Goal: Task Accomplishment & Management: Complete application form

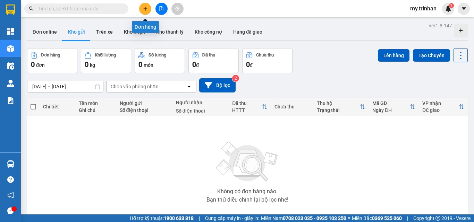
click at [148, 5] on button at bounding box center [145, 9] width 12 height 12
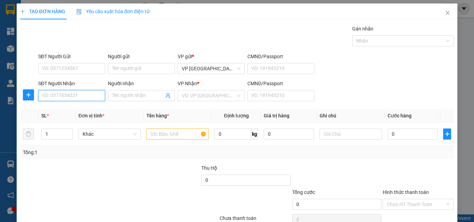
click at [86, 99] on input "SĐT Người Nhận" at bounding box center [71, 95] width 67 height 11
drag, startPoint x: 71, startPoint y: 98, endPoint x: 41, endPoint y: 101, distance: 30.3
click at [41, 101] on div "SĐT Người Nhận 0939530286 0939530286" at bounding box center [71, 92] width 67 height 24
type input "0939530286"
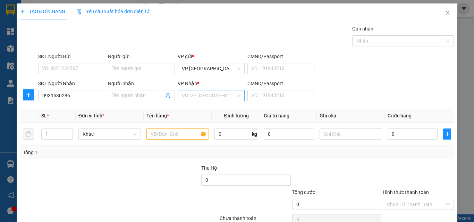
click at [191, 95] on input "search" at bounding box center [209, 96] width 54 height 10
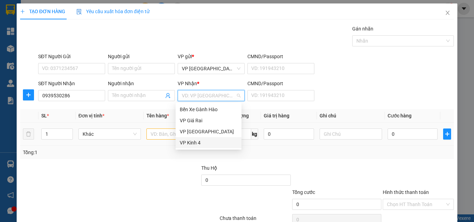
click at [188, 143] on div "VP Kinh 4" at bounding box center [209, 143] width 58 height 8
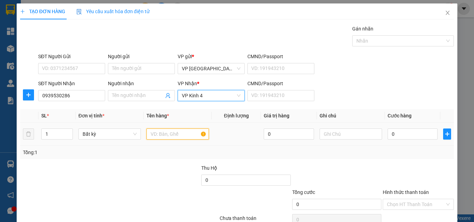
click at [165, 134] on input "text" at bounding box center [177, 134] width 62 height 11
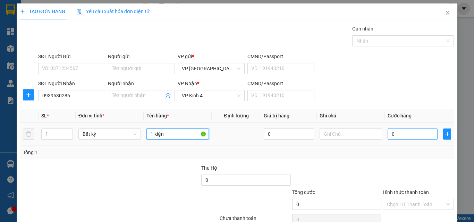
type input "1 kiện"
type input "5"
type input "50"
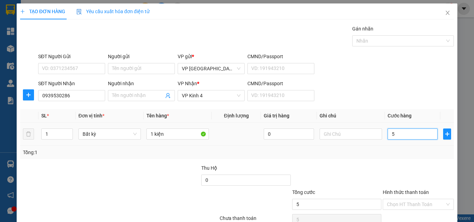
type input "50"
type input "50.000"
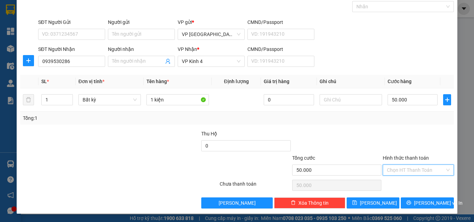
click at [422, 169] on input "Hình thức thanh toán" at bounding box center [416, 170] width 58 height 10
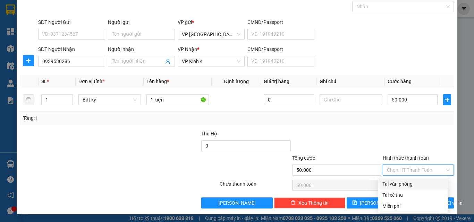
click at [424, 181] on div "Tại văn phòng" at bounding box center [413, 184] width 70 height 11
type input "0"
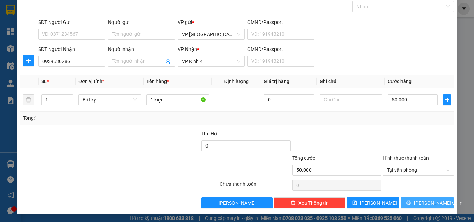
click at [424, 199] on span "[PERSON_NAME] và In" at bounding box center [438, 203] width 49 height 8
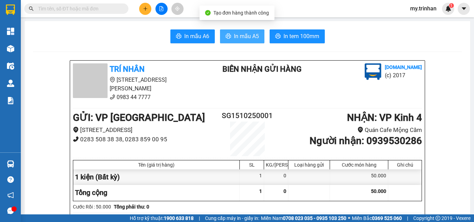
click at [234, 34] on span "In mẫu A5" at bounding box center [246, 36] width 25 height 9
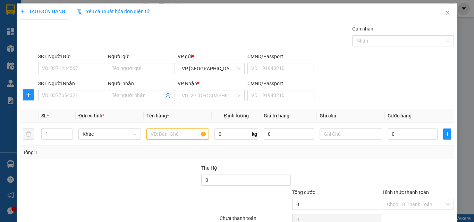
click at [352, 98] on div "SĐT Người Nhận VD: 0377654321 Người nhận Tên người nhận VP Nhận * VD: VP Sài Gò…" at bounding box center [246, 92] width 418 height 24
click at [445, 14] on icon "close" at bounding box center [448, 13] width 6 height 6
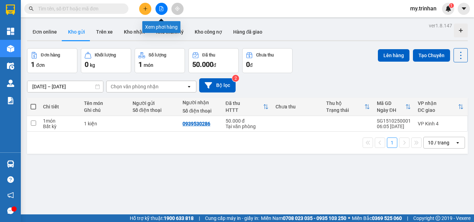
click at [158, 13] on button at bounding box center [161, 9] width 12 height 12
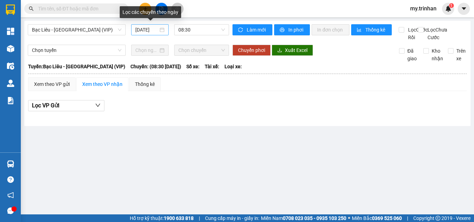
click at [152, 30] on input "[DATE]" at bounding box center [146, 30] width 23 height 8
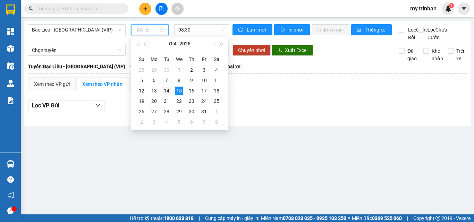
click at [167, 92] on div "14" at bounding box center [166, 91] width 8 height 8
type input "[DATE]"
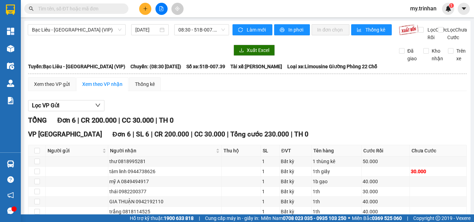
click at [190, 36] on div "Bạc Liêu - [GEOGRAPHIC_DATA] (VIP) [DATE] 08:30 - 51B-007.39" at bounding box center [128, 32] width 201 height 17
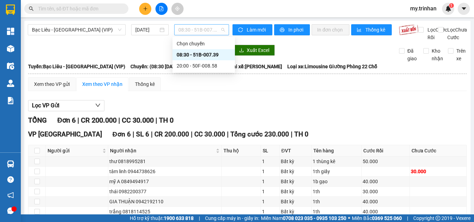
click at [196, 31] on span "08:30 - 51B-007.39" at bounding box center [201, 30] width 46 height 10
click at [197, 66] on div "20:00 - 50F-008.58" at bounding box center [204, 66] width 54 height 8
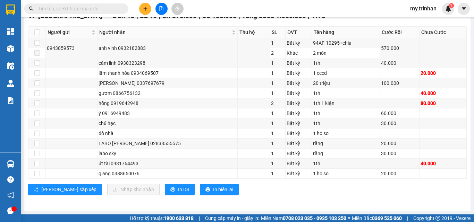
scroll to position [126, 0]
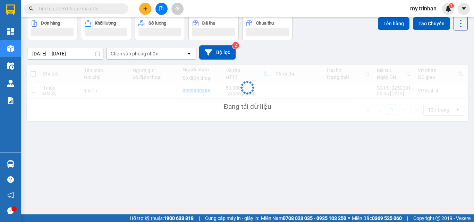
scroll to position [32, 0]
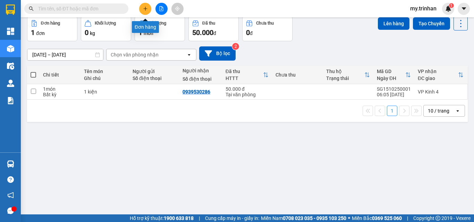
click at [147, 7] on icon "plus" at bounding box center [145, 8] width 5 height 5
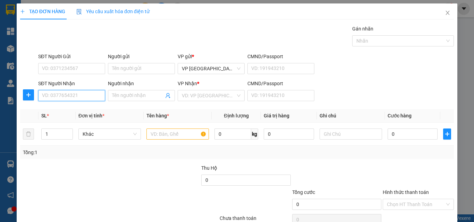
click at [82, 95] on input "SĐT Người Nhận" at bounding box center [71, 95] width 67 height 11
click at [81, 95] on input "SĐT Người Nhận" at bounding box center [71, 95] width 67 height 11
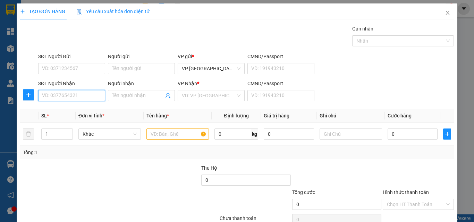
click at [81, 94] on input "SĐT Người Nhận" at bounding box center [71, 95] width 67 height 11
click at [445, 11] on icon "close" at bounding box center [448, 13] width 6 height 6
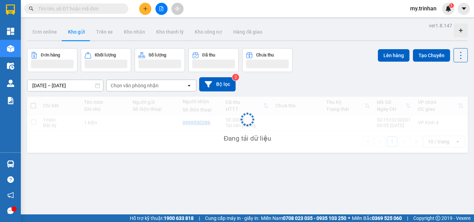
click at [91, 9] on input "text" at bounding box center [79, 9] width 82 height 8
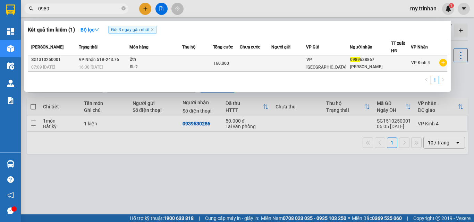
type input "0989"
click at [170, 65] on div "SL: 2" at bounding box center [156, 67] width 52 height 8
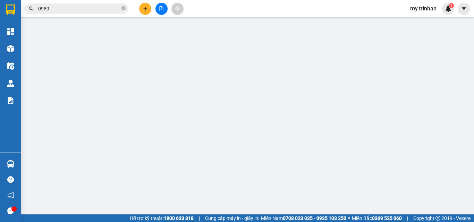
type input "0989638867"
type input "[PERSON_NAME]"
type input "160.000"
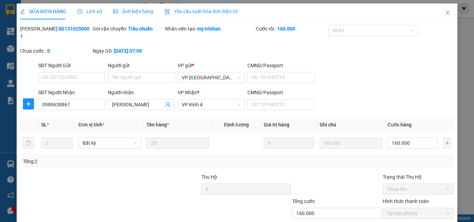
scroll to position [36, 0]
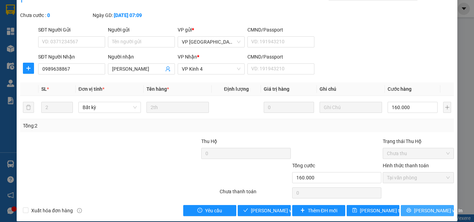
click at [422, 207] on span "[PERSON_NAME] và In" at bounding box center [438, 211] width 49 height 8
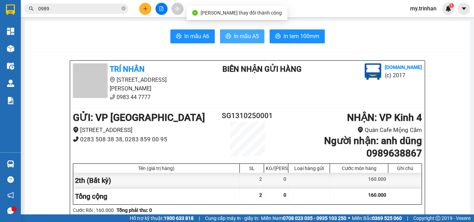
click at [241, 39] on span "In mẫu A5" at bounding box center [246, 36] width 25 height 9
click at [238, 31] on button "In mẫu A5" at bounding box center [242, 36] width 44 height 14
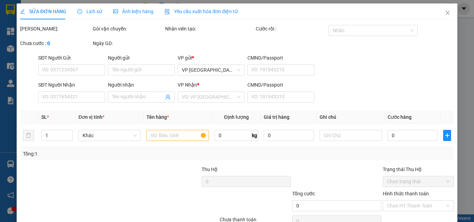
type input "0989638867"
type input "[PERSON_NAME]"
type input "160.000"
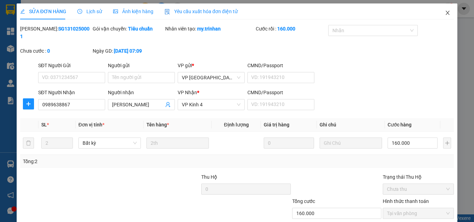
click at [446, 15] on icon "close" at bounding box center [448, 13] width 4 height 4
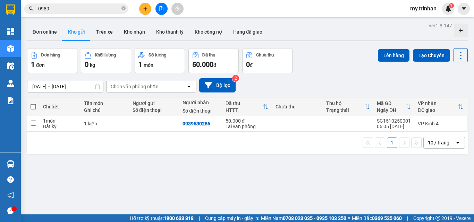
click at [307, 83] on div "[DATE] – [DATE] Press the down arrow key to interact with the calendar and sele…" at bounding box center [247, 85] width 441 height 14
click at [143, 7] on icon "plus" at bounding box center [145, 8] width 5 height 5
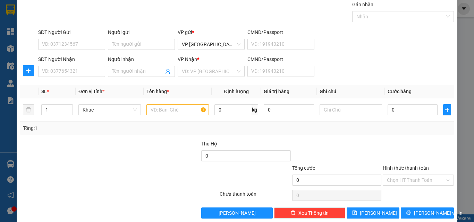
scroll to position [34, 0]
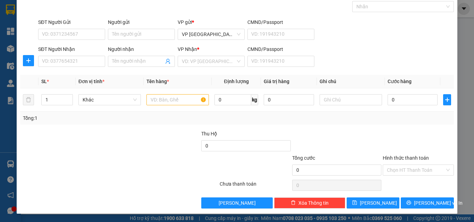
click at [377, 47] on div "SĐT Người Nhận VD: 0377654321 Người nhận Tên người nhận VP Nhận * VD: VP Sài Gò…" at bounding box center [246, 57] width 418 height 24
click at [376, 47] on div "SĐT Người Nhận VD: 0377654321 Người nhận Tên người nhận VP Nhận * VD: VP Sài Gò…" at bounding box center [246, 57] width 418 height 24
click at [352, 54] on div "SĐT Người Nhận VD: 0377654321 Người nhận Tên người nhận VP Nhận * VD: VP Sài Gò…" at bounding box center [246, 57] width 418 height 24
click at [76, 63] on input "SĐT Người Nhận" at bounding box center [71, 61] width 67 height 11
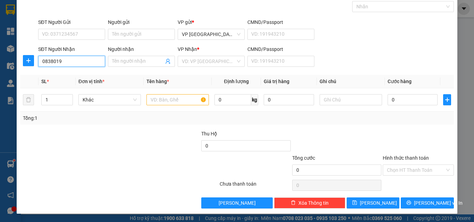
click at [75, 60] on input "0838019" at bounding box center [71, 61] width 67 height 11
click at [84, 75] on div "0838019770 - diệp" at bounding box center [71, 75] width 58 height 8
type input "0838019770"
type input "diệp"
type input "50.000"
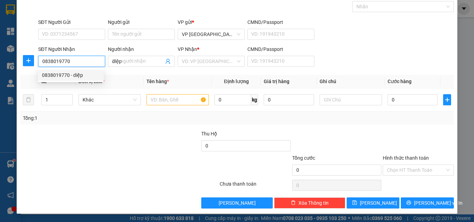
type input "50.000"
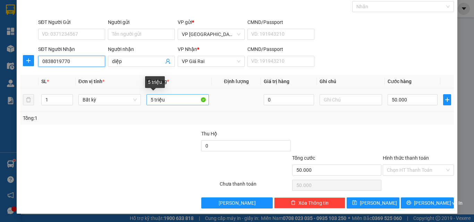
type input "0838019770"
drag, startPoint x: 151, startPoint y: 102, endPoint x: 139, endPoint y: 96, distance: 13.2
click at [139, 96] on tr "1 Bất kỳ 5 triệu 0 50.000" at bounding box center [237, 99] width 434 height 23
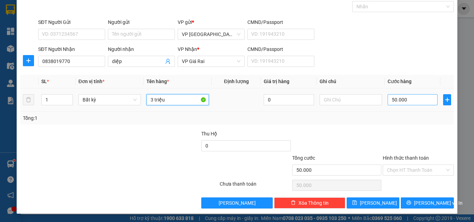
type input "3 triệu"
click at [399, 102] on input "50.000" at bounding box center [412, 99] width 50 height 11
type input "3"
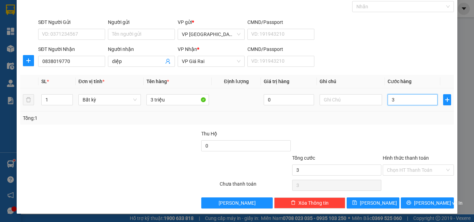
type input "30"
type input "30.000"
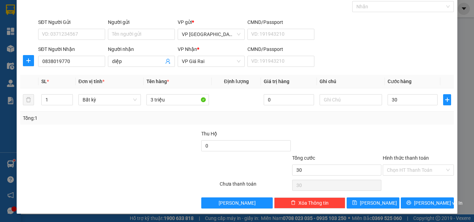
type input "30.000"
drag, startPoint x: 405, startPoint y: 172, endPoint x: 406, endPoint y: 177, distance: 5.3
click at [406, 173] on input "Hình thức thanh toán" at bounding box center [416, 170] width 58 height 10
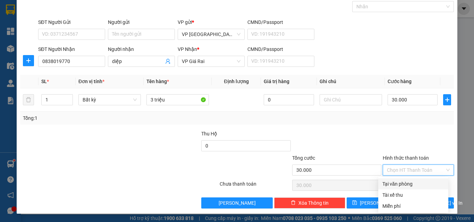
click at [406, 182] on div "Tại văn phòng" at bounding box center [413, 184] width 62 height 8
type input "0"
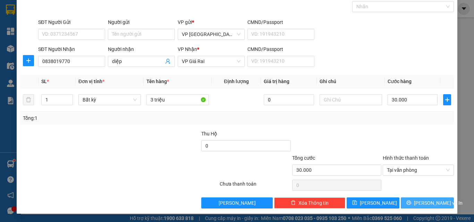
click at [411, 201] on button "[PERSON_NAME] và In" at bounding box center [427, 203] width 53 height 11
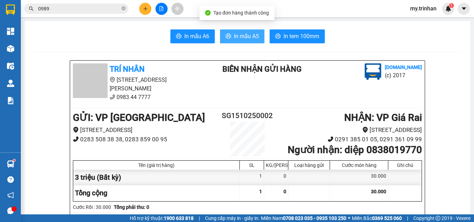
click at [246, 38] on span "In mẫu A5" at bounding box center [246, 36] width 25 height 9
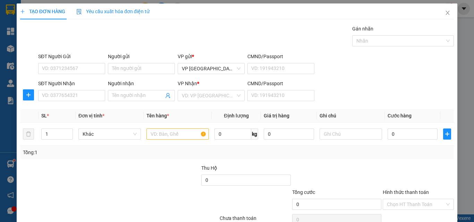
click at [372, 97] on div "SĐT Người Nhận VD: 0377654321 Người nhận Tên người nhận VP Nhận * VD: VP Sài Gò…" at bounding box center [246, 92] width 418 height 24
click at [87, 93] on input "SĐT Người Nhận" at bounding box center [71, 95] width 67 height 11
click at [83, 96] on input "SĐT Người Nhận" at bounding box center [71, 95] width 67 height 11
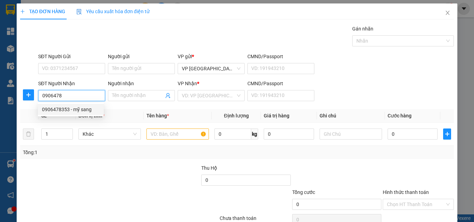
click at [86, 109] on div "0906478353 - mỹ sang" at bounding box center [71, 110] width 58 height 8
type input "0906478353"
type input "mỹ sang"
type input "30.000"
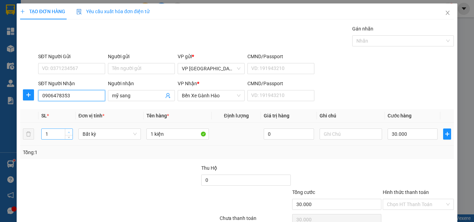
type input "0906478353"
type input "2"
click at [68, 133] on icon "up" at bounding box center [69, 132] width 2 height 2
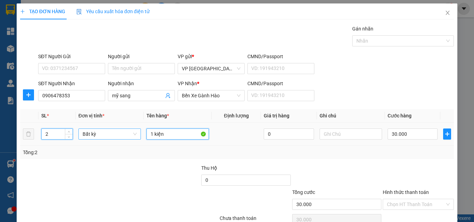
drag, startPoint x: 156, startPoint y: 137, endPoint x: 127, endPoint y: 136, distance: 29.2
click at [127, 137] on tr "2 Bất kỳ 1 kiện 0 30.000" at bounding box center [237, 134] width 434 height 23
type input "0"
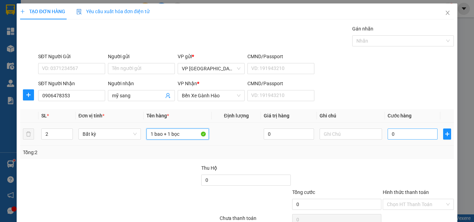
type input "1 bao + 1 bọc"
click at [400, 133] on input "0" at bounding box center [412, 134] width 50 height 11
type input "8"
type input "80"
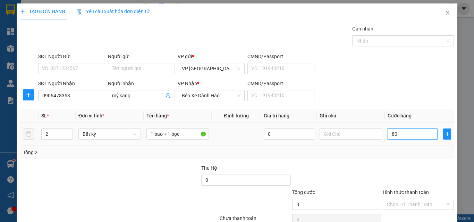
type input "80"
type input "80.000"
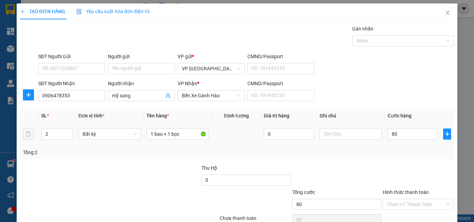
type input "80.000"
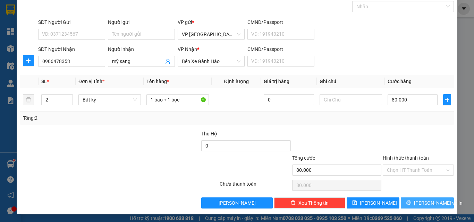
drag, startPoint x: 427, startPoint y: 202, endPoint x: 409, endPoint y: 182, distance: 27.2
click at [427, 202] on span "[PERSON_NAME] và In" at bounding box center [438, 203] width 49 height 8
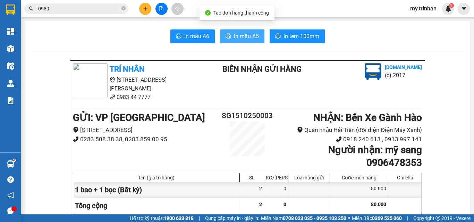
click at [232, 31] on button "In mẫu A5" at bounding box center [242, 36] width 44 height 14
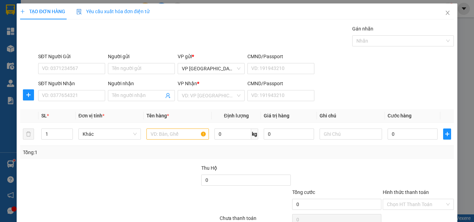
click at [388, 113] on span "Cước hàng" at bounding box center [399, 116] width 24 height 6
click at [391, 113] on span "Cước hàng" at bounding box center [399, 116] width 24 height 6
click at [332, 94] on div "SĐT Người Nhận VD: 0377654321 Người nhận Tên người nhận VP Nhận * VD: VP Sài Gò…" at bounding box center [246, 92] width 418 height 24
click at [323, 95] on div "SĐT Người Nhận VD: 0377654321 Người nhận Tên người nhận VP Nhận * VD: VP Sài Gò…" at bounding box center [246, 92] width 418 height 24
click at [76, 94] on input "SĐT Người Nhận" at bounding box center [71, 95] width 67 height 11
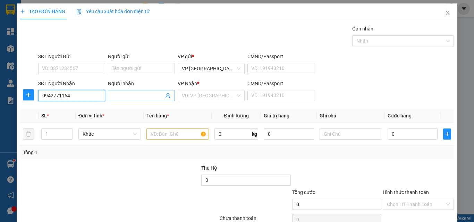
type input "0942771164"
click at [123, 99] on input "Người nhận" at bounding box center [138, 96] width 52 height 8
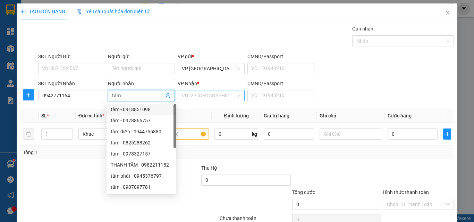
type input "tâm"
drag, startPoint x: 190, startPoint y: 91, endPoint x: 195, endPoint y: 102, distance: 12.4
click at [191, 92] on input "search" at bounding box center [209, 96] width 54 height 10
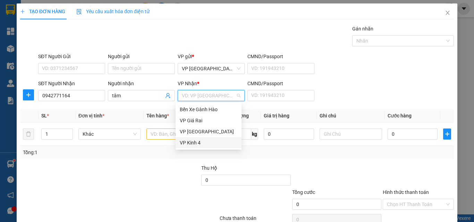
click at [195, 143] on div "VP Kinh 4" at bounding box center [209, 143] width 58 height 8
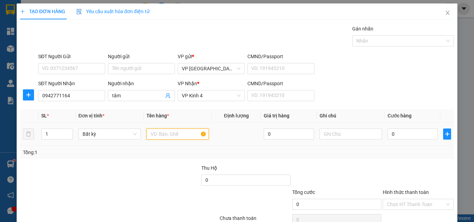
click at [163, 133] on input "text" at bounding box center [177, 134] width 62 height 11
type input "1th"
click at [418, 132] on input "0" at bounding box center [412, 134] width 50 height 11
type input "4"
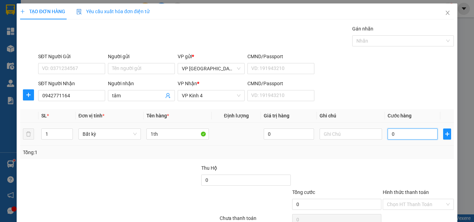
type input "4"
type input "40"
type input "40.000"
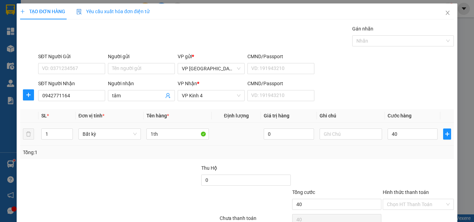
type input "40.000"
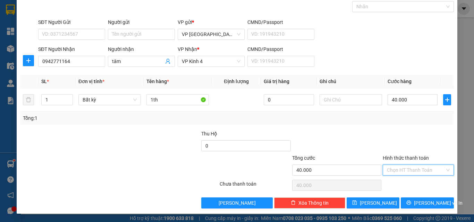
drag, startPoint x: 408, startPoint y: 170, endPoint x: 408, endPoint y: 183, distance: 12.9
click at [409, 171] on input "Hình thức thanh toán" at bounding box center [416, 170] width 58 height 10
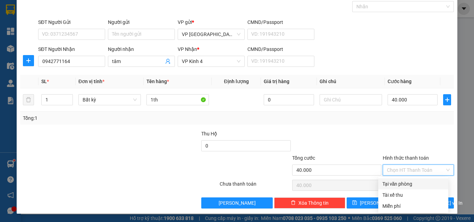
drag, startPoint x: 407, startPoint y: 187, endPoint x: 411, endPoint y: 193, distance: 7.0
click at [407, 187] on div "Tại văn phòng" at bounding box center [413, 184] width 62 height 8
type input "0"
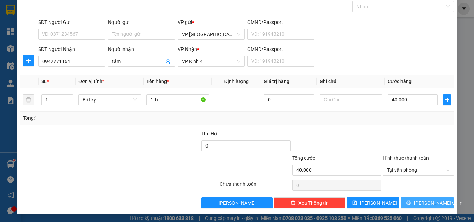
click at [415, 203] on button "[PERSON_NAME] và In" at bounding box center [427, 203] width 53 height 11
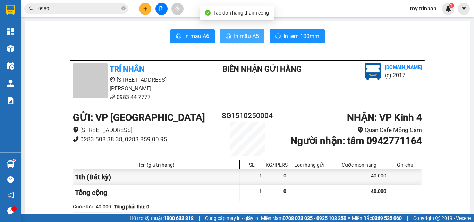
click at [230, 37] on button "In mẫu A5" at bounding box center [242, 36] width 44 height 14
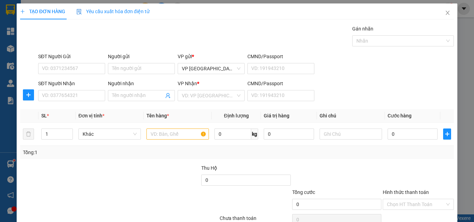
click at [392, 78] on form "SĐT Người Gửi VD: 0371234567 Người gửi Tên người gửi VP gửi * VP [GEOGRAPHIC_DA…" at bounding box center [237, 78] width 434 height 51
click at [84, 94] on input "SĐT Người Nhận" at bounding box center [71, 95] width 67 height 11
click at [112, 94] on input "Người nhận" at bounding box center [138, 96] width 52 height 8
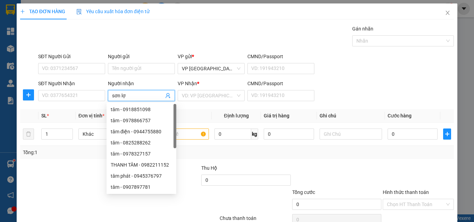
type input "sơn lợi"
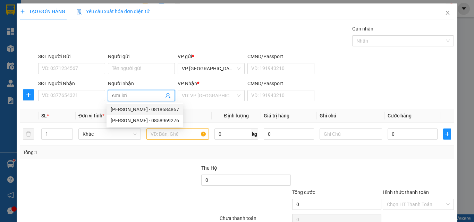
click at [165, 109] on div "[PERSON_NAME] - 0818684867" at bounding box center [145, 110] width 68 height 8
type input "0818684867"
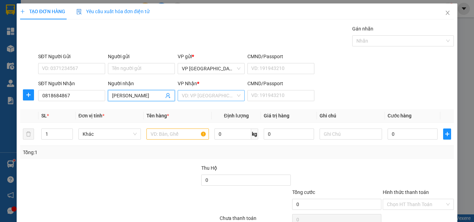
type input "[PERSON_NAME]"
click at [199, 96] on input "search" at bounding box center [209, 96] width 54 height 10
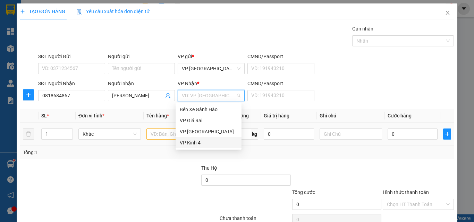
drag, startPoint x: 197, startPoint y: 145, endPoint x: 191, endPoint y: 144, distance: 5.8
click at [197, 146] on div "VP Kinh 4" at bounding box center [209, 143] width 58 height 8
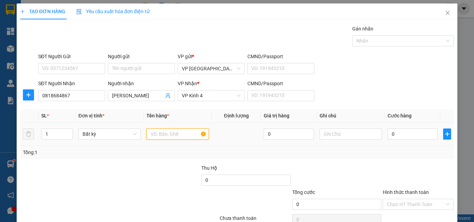
click at [168, 133] on input "text" at bounding box center [177, 134] width 62 height 11
type input "1th"
click at [394, 136] on input "0" at bounding box center [412, 134] width 50 height 11
type input "4"
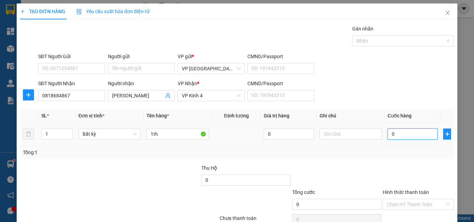
type input "4"
type input "40"
type input "40.000"
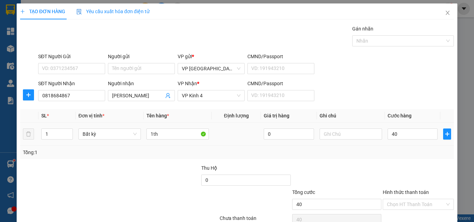
type input "40.000"
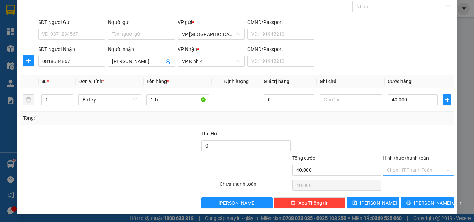
click at [428, 170] on input "Hình thức thanh toán" at bounding box center [416, 170] width 58 height 10
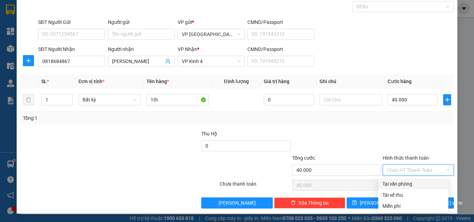
click at [427, 187] on div "Tại văn phòng" at bounding box center [413, 184] width 62 height 8
type input "0"
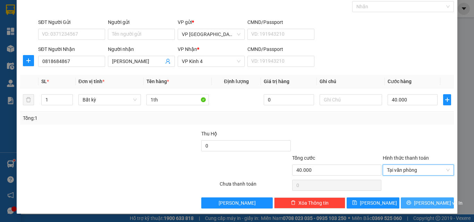
click at [430, 202] on span "[PERSON_NAME] và In" at bounding box center [438, 203] width 49 height 8
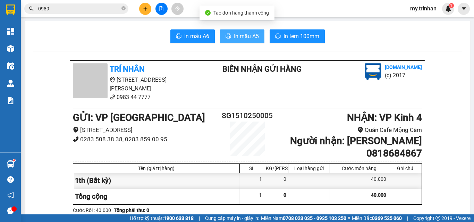
click at [234, 35] on span "In mẫu A5" at bounding box center [246, 36] width 25 height 9
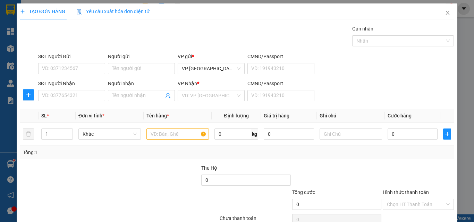
drag, startPoint x: 396, startPoint y: 94, endPoint x: 360, endPoint y: 98, distance: 36.3
click at [395, 94] on div "SĐT Người Nhận VD: 0377654321 Người nhận Tên người nhận VP Nhận * VD: VP Sài Gò…" at bounding box center [246, 92] width 418 height 24
click at [84, 94] on input "SĐT Người Nhận" at bounding box center [71, 95] width 67 height 11
